Goal: Contribute content

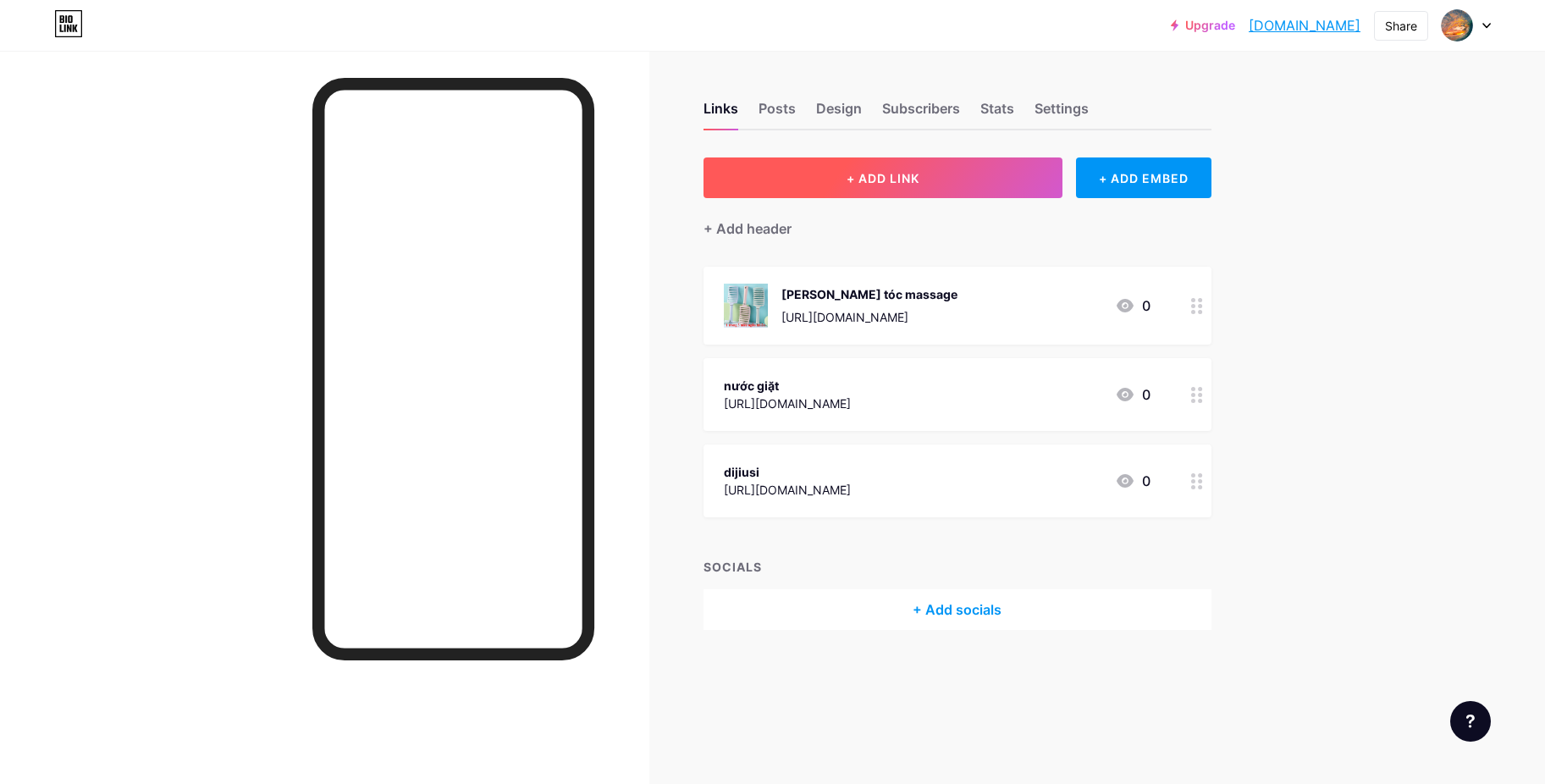
click at [855, 174] on span "+ ADD LINK" at bounding box center [883, 178] width 73 height 14
click at [895, 182] on span "+ ADD LINK" at bounding box center [883, 178] width 73 height 14
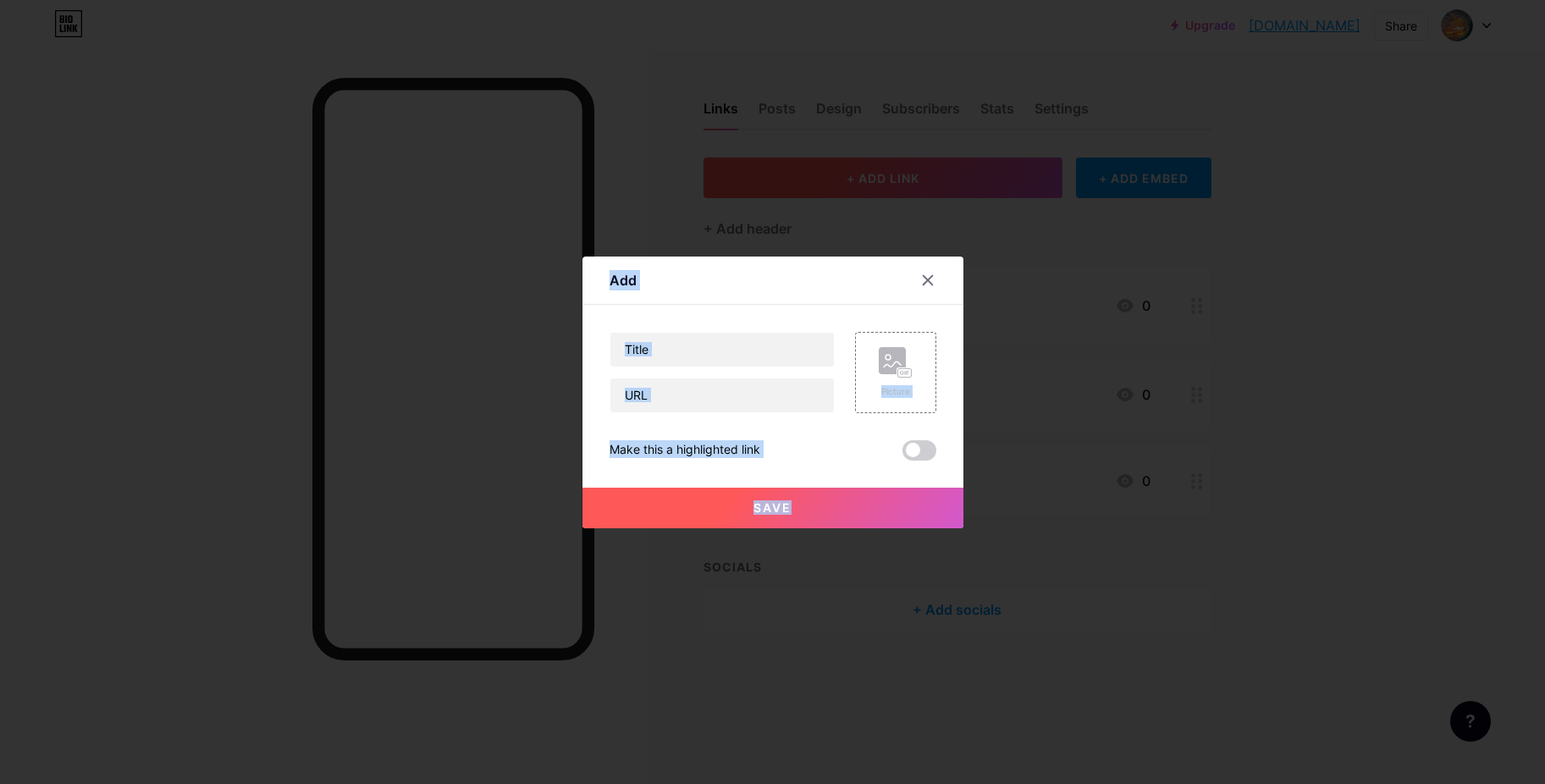
click at [895, 182] on div at bounding box center [772, 392] width 1545 height 784
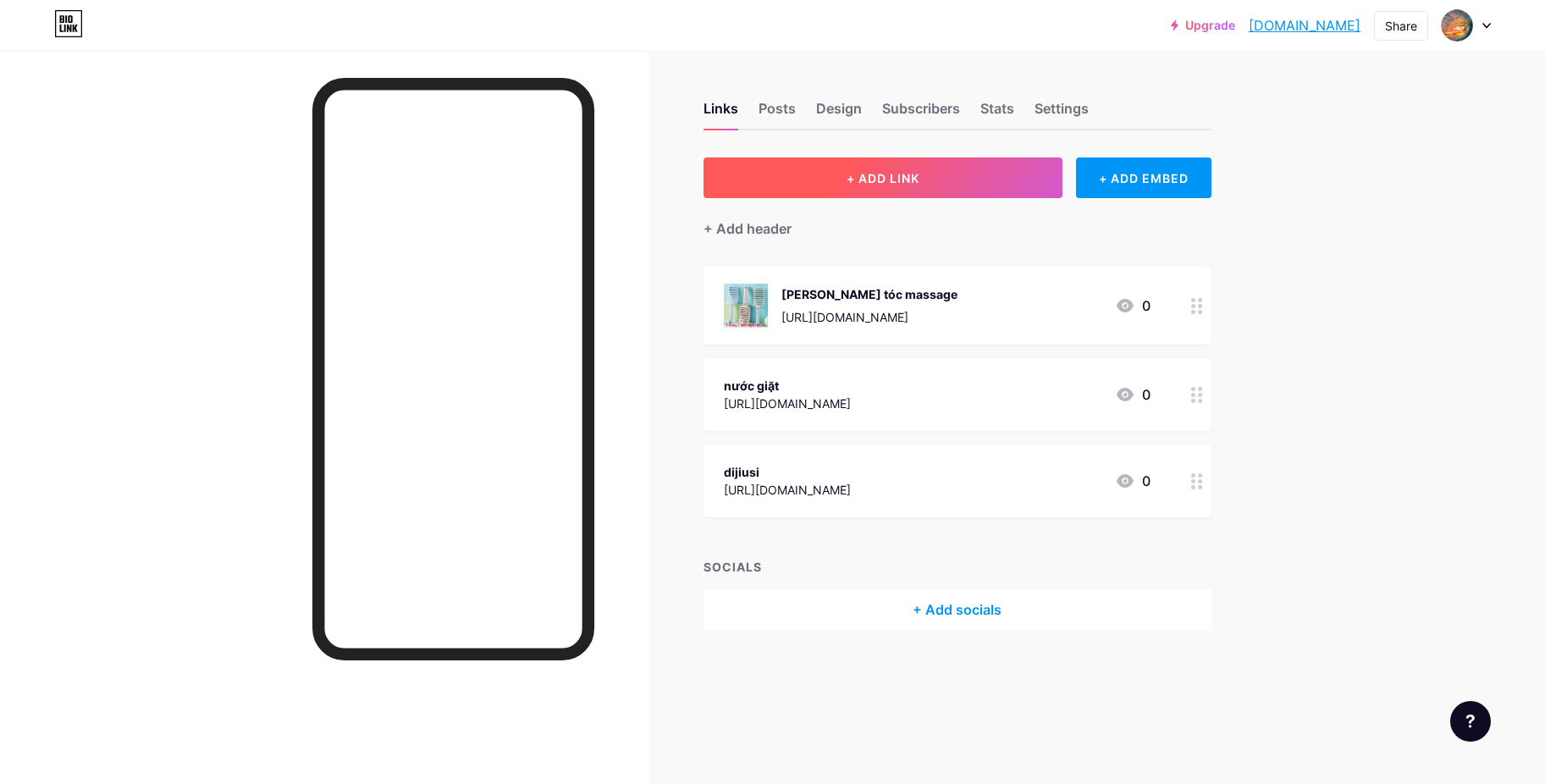
click at [878, 189] on button "+ ADD LINK" at bounding box center [883, 178] width 360 height 40
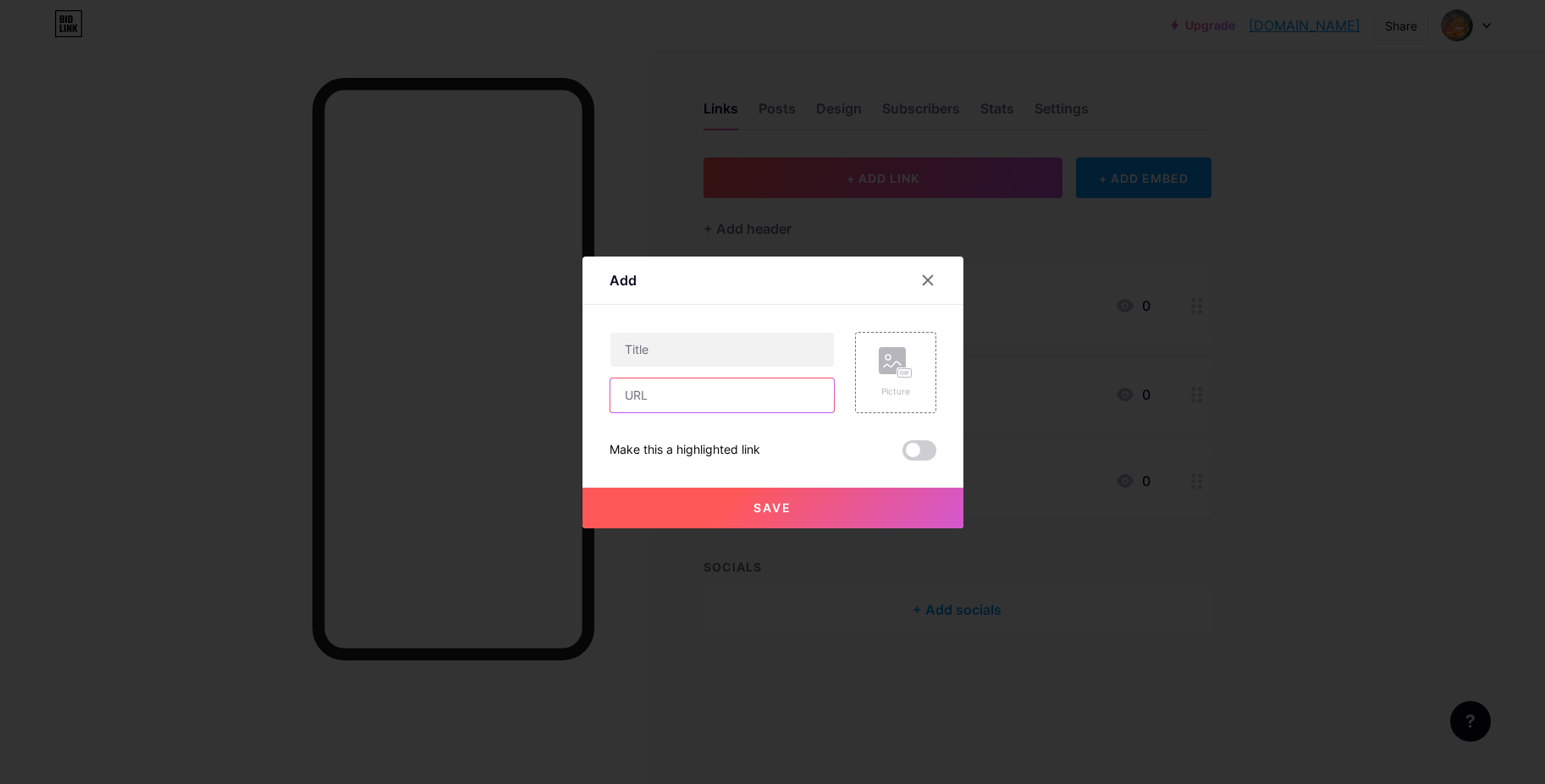
click at [670, 403] on input "text" at bounding box center [722, 395] width 224 height 34
paste input "[URL][DOMAIN_NAME]"
type input "[URL][DOMAIN_NAME]"
click at [686, 346] on input "text" at bounding box center [722, 349] width 224 height 34
drag, startPoint x: 746, startPoint y: 358, endPoint x: 535, endPoint y: 383, distance: 212.5
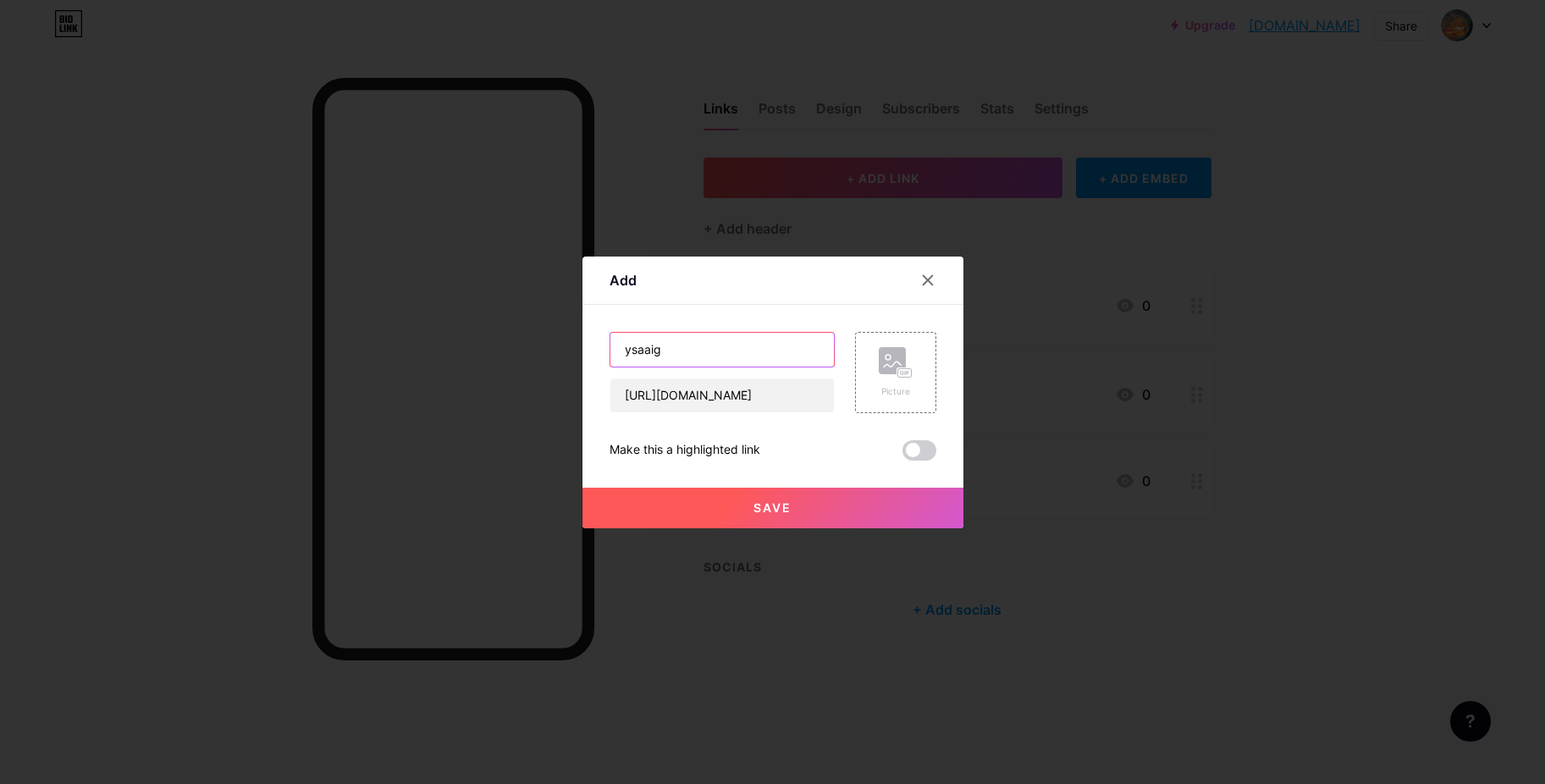
click at [535, 383] on div "Add Content YouTube Play YouTube video without leaving your page. ADD Vimeo Pla…" at bounding box center [772, 392] width 1545 height 784
type input "aysiagysaaig"
click at [865, 512] on button "Save" at bounding box center [772, 508] width 381 height 40
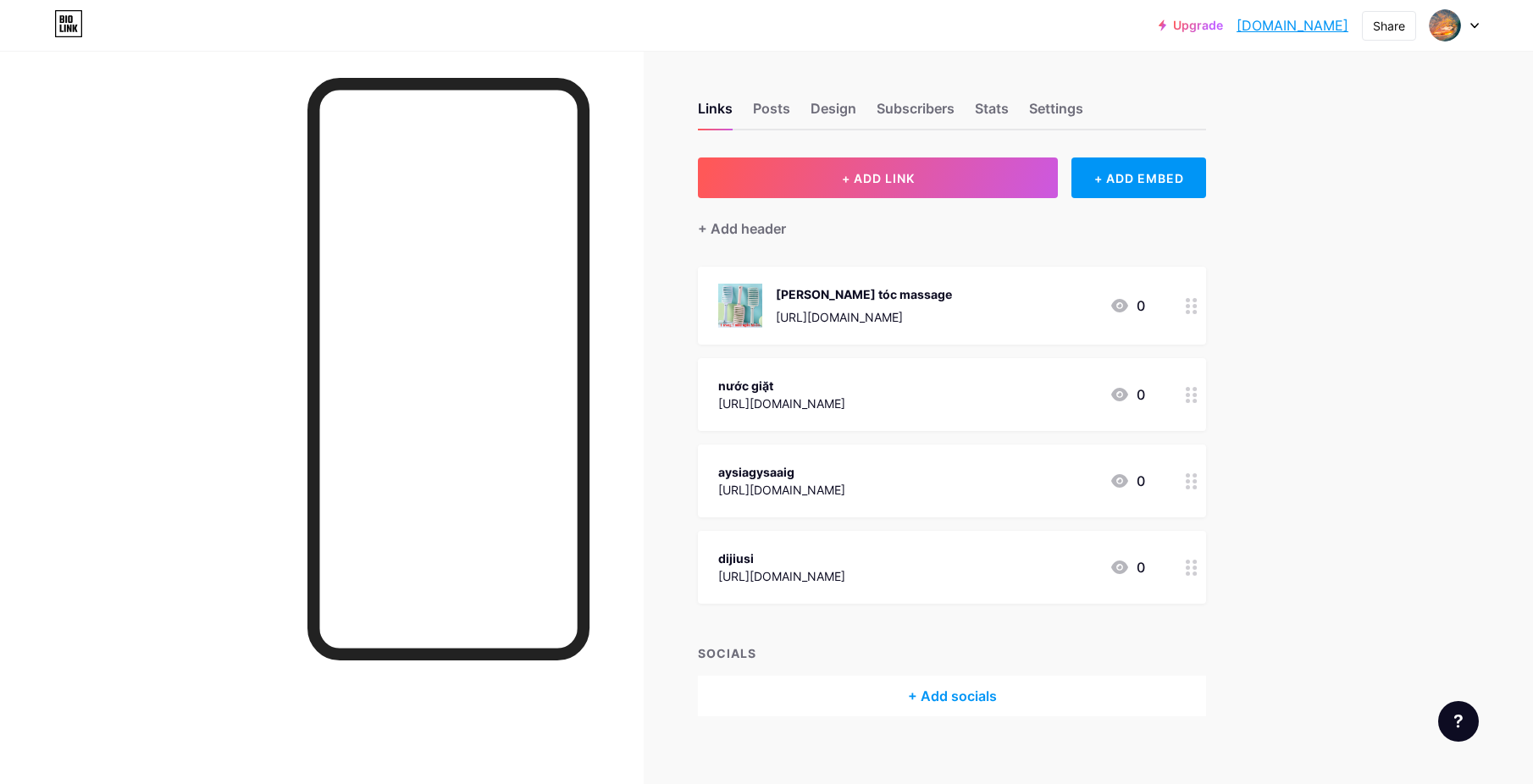
drag, startPoint x: 1308, startPoint y: 151, endPoint x: 1295, endPoint y: 154, distance: 13.3
click at [95, 567] on div at bounding box center [322, 443] width 644 height 784
